Goal: Information Seeking & Learning: Learn about a topic

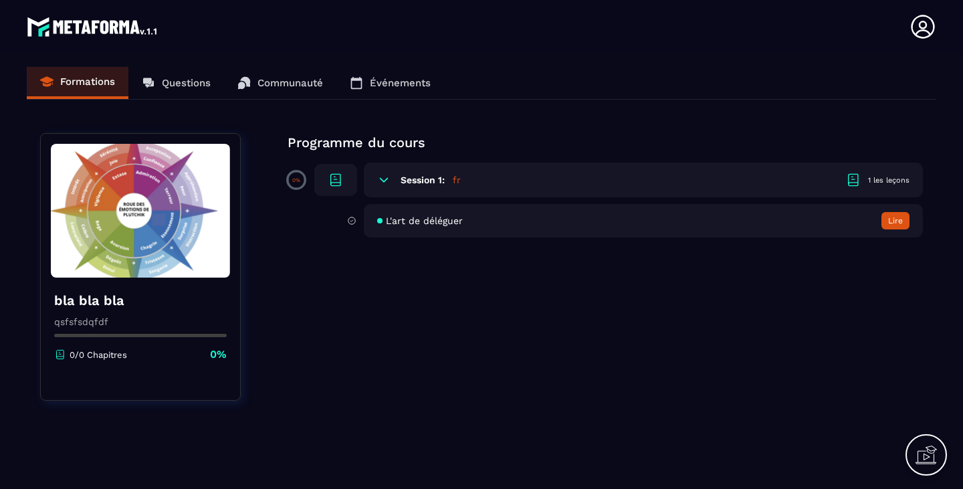
click at [435, 177] on h6 "Session 1:" at bounding box center [423, 180] width 44 height 11
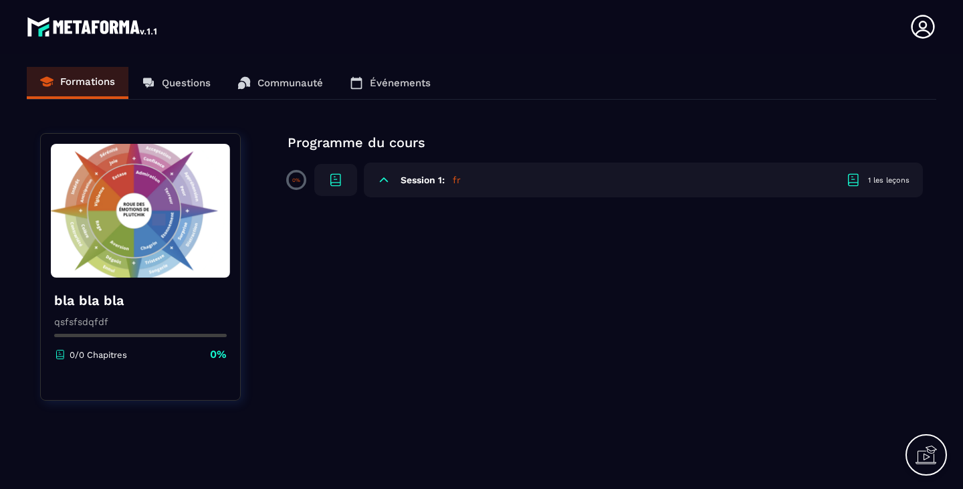
click at [435, 177] on h6 "Session 1:" at bounding box center [423, 180] width 44 height 11
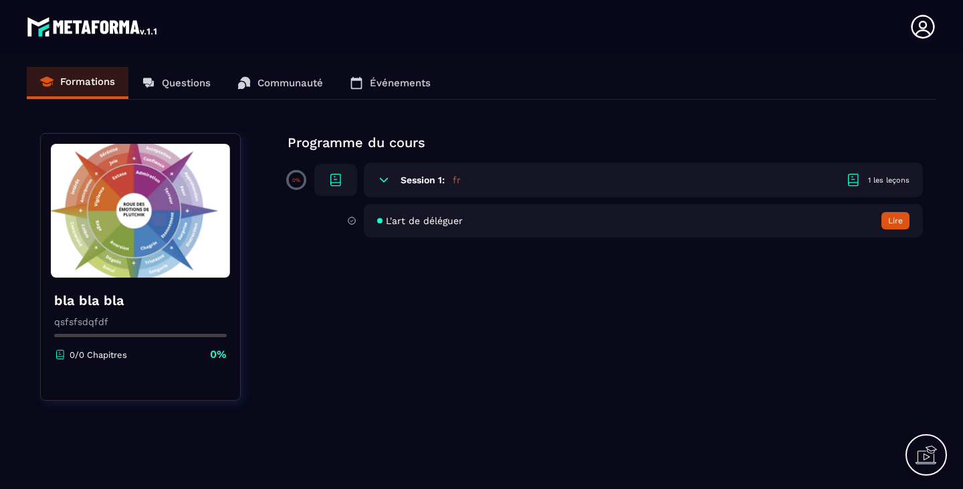
click at [430, 217] on span "L'art de déléguer" at bounding box center [424, 220] width 77 height 11
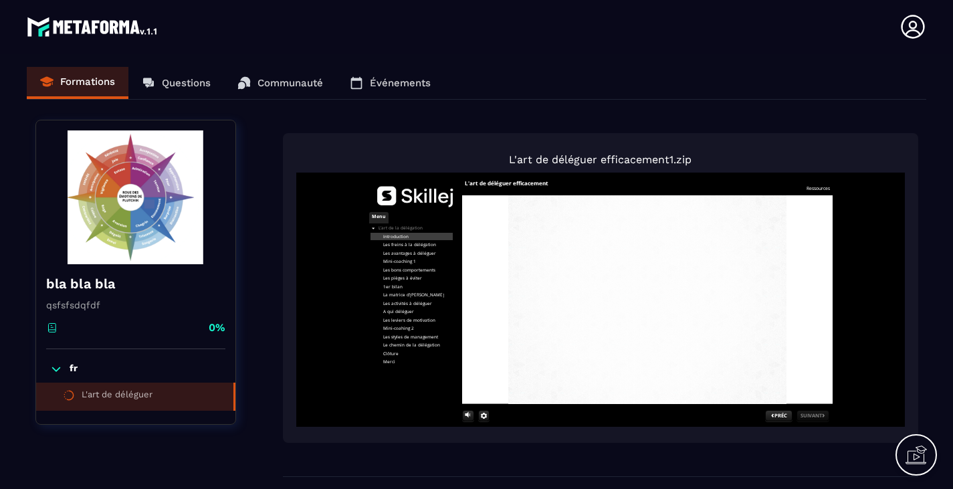
click at [918, 460] on icon at bounding box center [916, 454] width 21 height 21
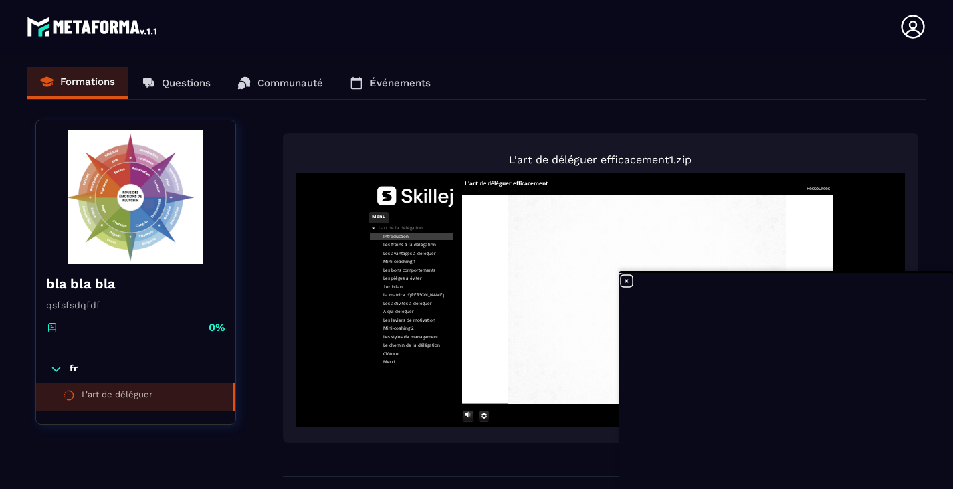
click at [336, 307] on body "slide: Introduction Rectangle 4 Rectangle 4 2 Pourquoi c’est difficile ? Les ré…" at bounding box center [600, 300] width 609 height 254
click at [460, 298] on div "slide: Introduction Rectangle 4 Rectangle 4 2 Pourquoi c’est difficile ? Les ré…" at bounding box center [601, 300] width 472 height 254
click at [609, 246] on video at bounding box center [647, 287] width 371 height 185
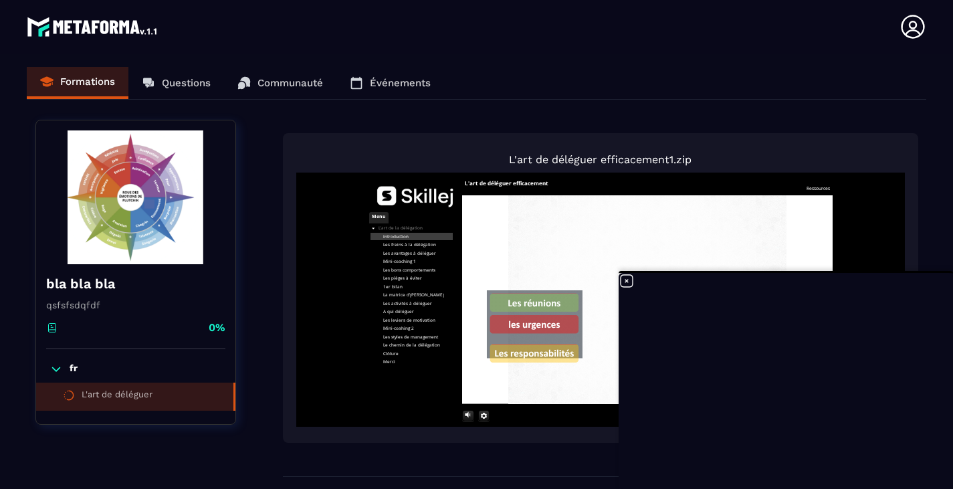
click at [475, 235] on video at bounding box center [647, 287] width 371 height 185
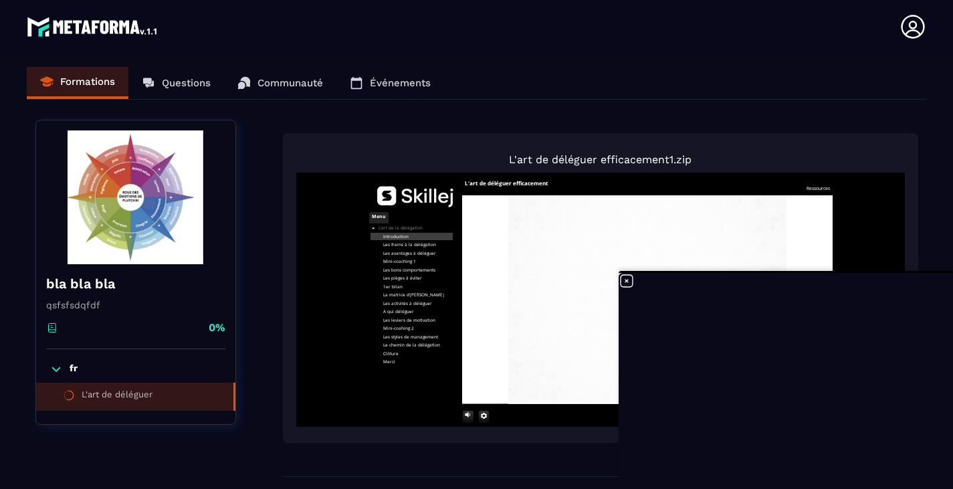
click at [619, 280] on icon at bounding box center [627, 281] width 16 height 16
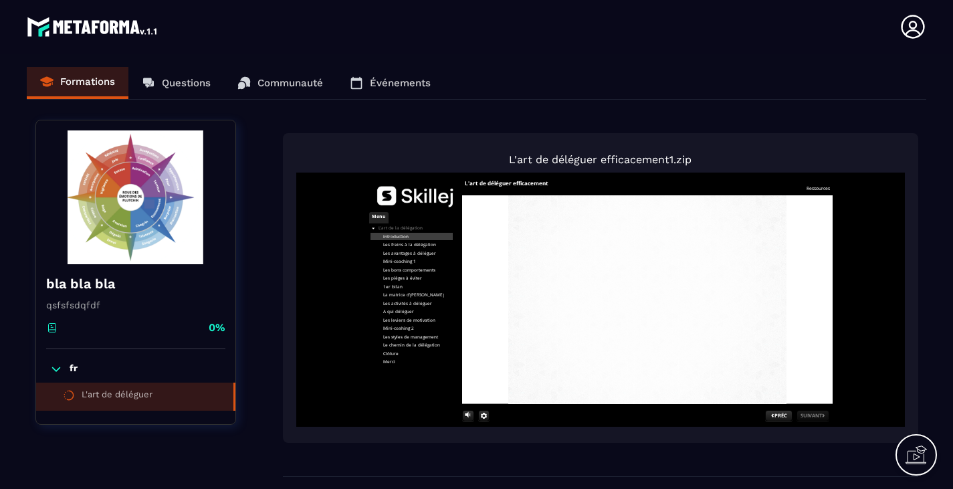
click at [645, 272] on video at bounding box center [647, 287] width 371 height 185
click at [571, 329] on video at bounding box center [647, 287] width 371 height 185
click at [166, 82] on div "Formations Questions Communauté Événements" at bounding box center [477, 83] width 900 height 33
click at [137, 391] on div "L'art de déléguer" at bounding box center [117, 396] width 71 height 15
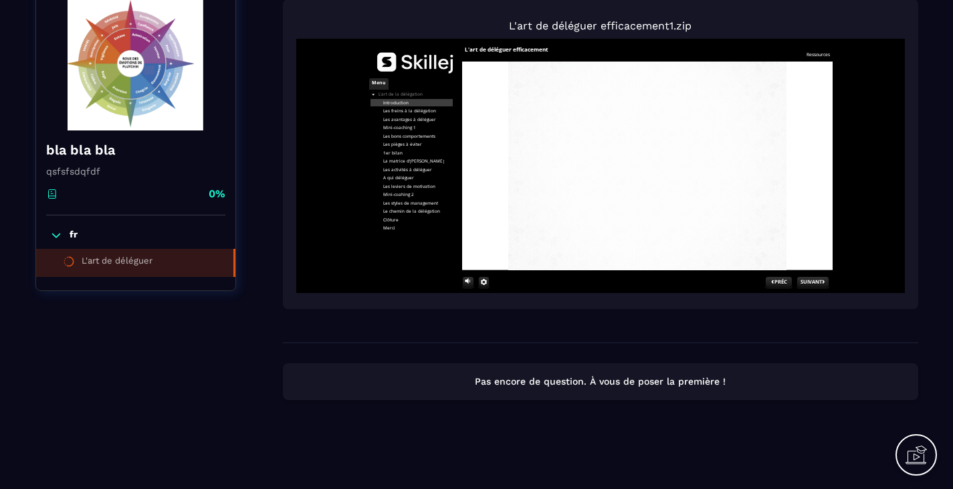
click at [62, 243] on div "fr L'art de déléguer" at bounding box center [135, 252] width 199 height 75
click at [59, 237] on icon at bounding box center [55, 235] width 13 height 13
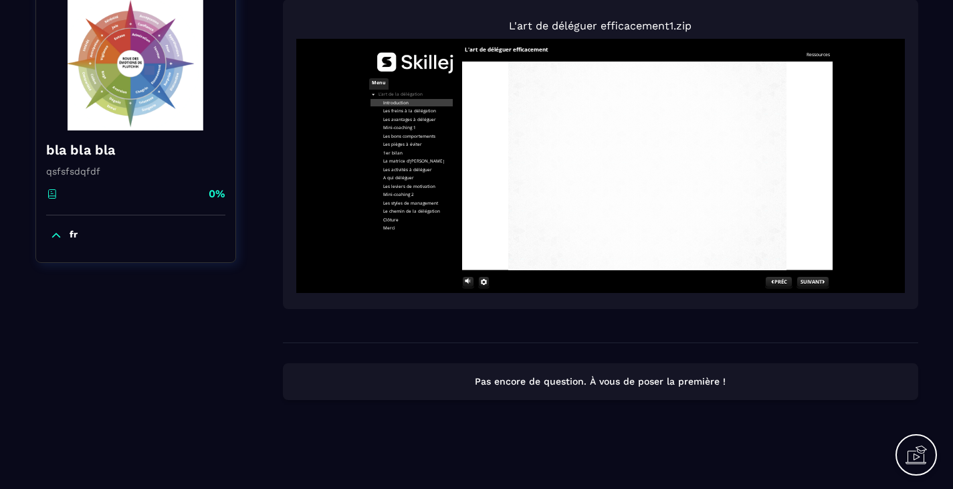
click at [59, 237] on icon at bounding box center [56, 235] width 8 height 4
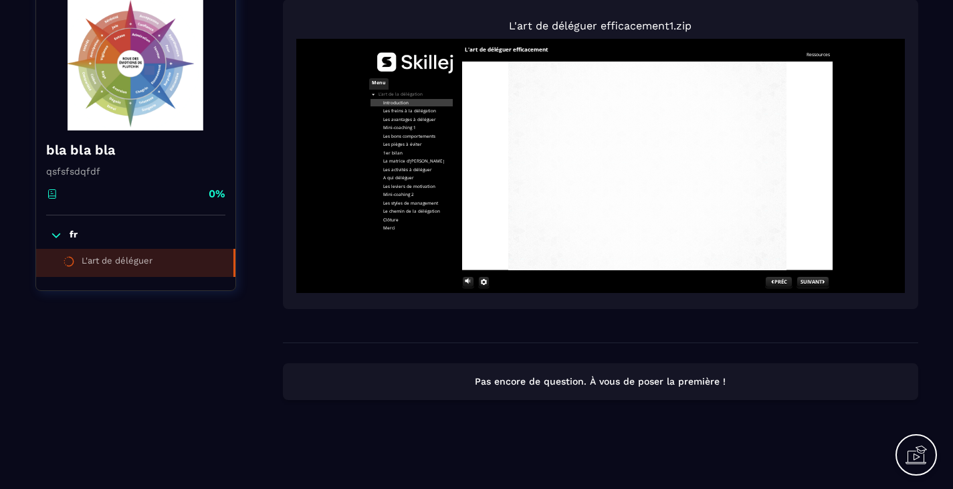
click at [814, 280] on div "SUIVANT" at bounding box center [812, 282] width 31 height 6
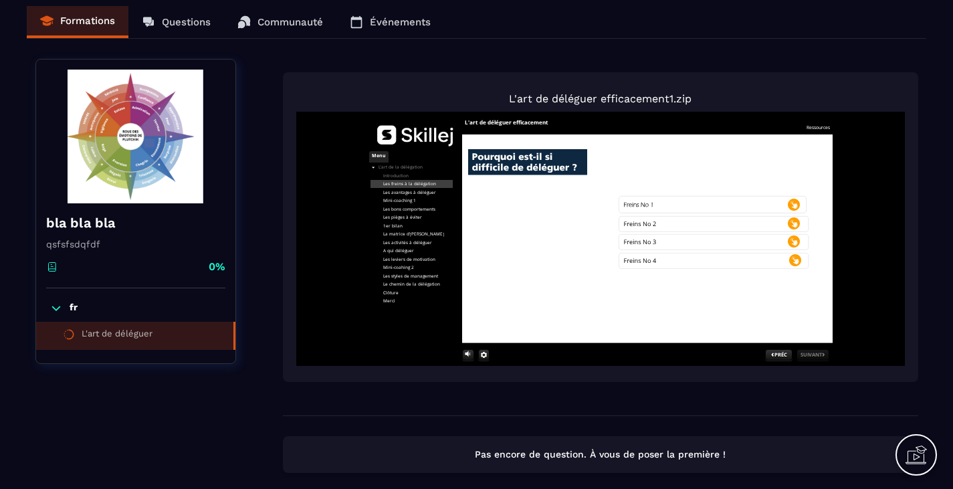
scroll to position [0, 0]
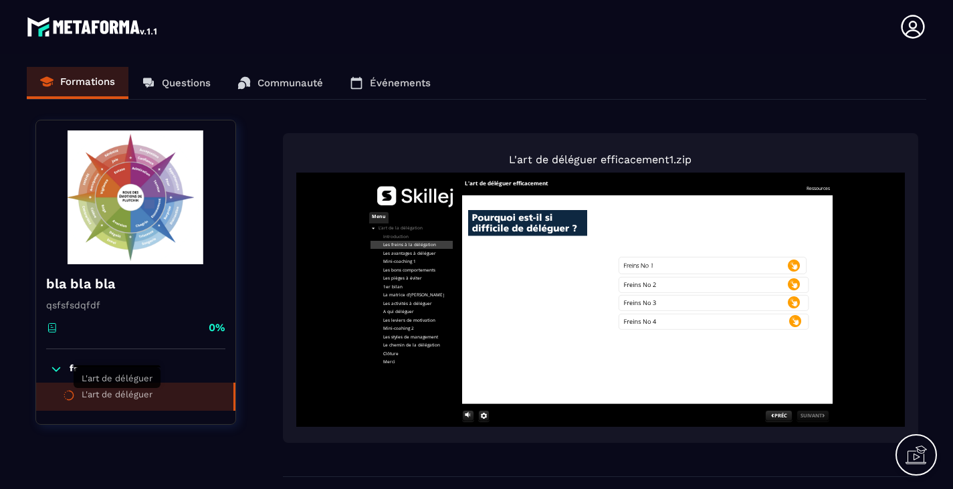
click at [108, 391] on div "L'art de déléguer" at bounding box center [117, 396] width 71 height 15
